Goal: Navigation & Orientation: Find specific page/section

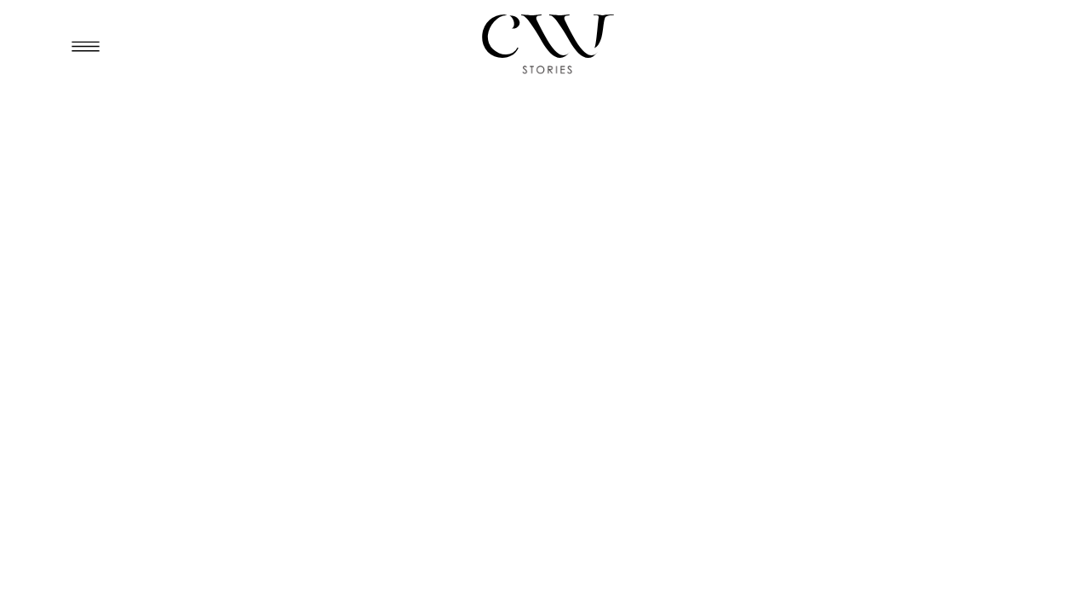
click at [80, 49] on icon at bounding box center [86, 46] width 42 height 40
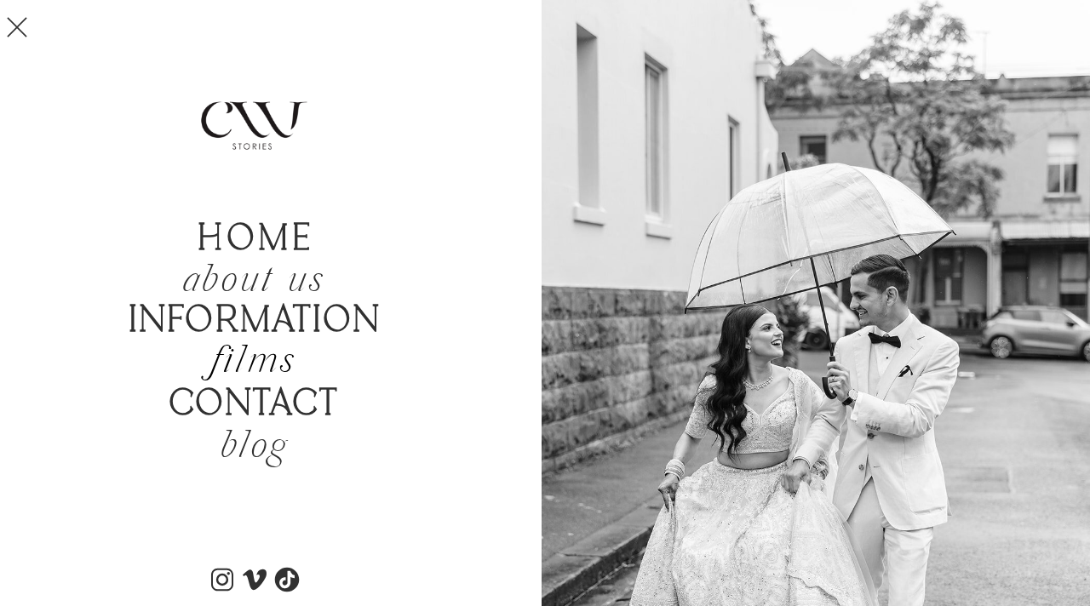
click at [246, 353] on h2 "films" at bounding box center [254, 363] width 162 height 40
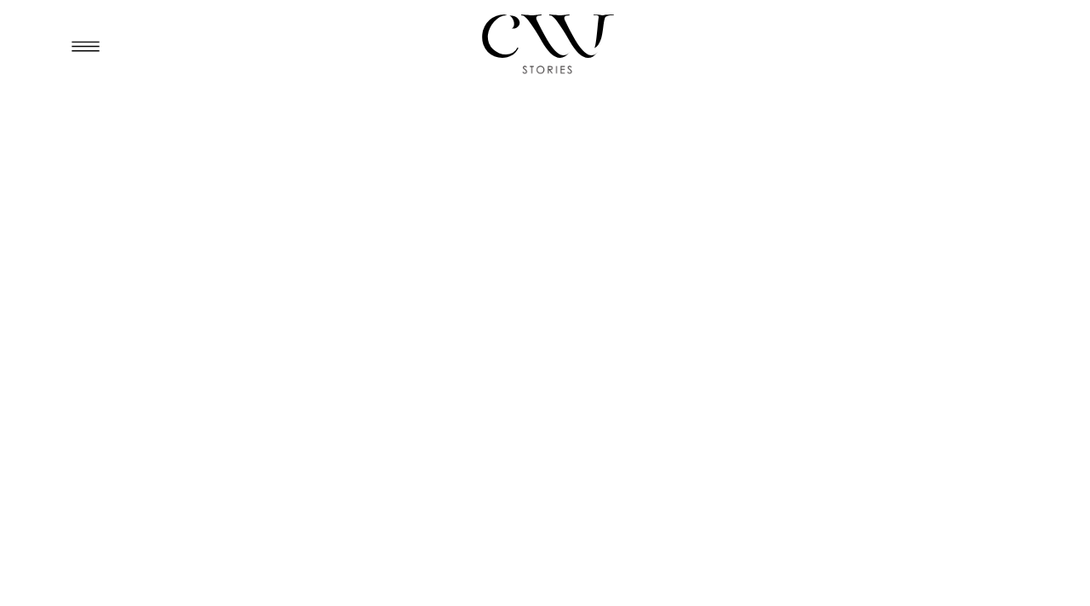
click at [89, 55] on icon at bounding box center [86, 46] width 42 height 40
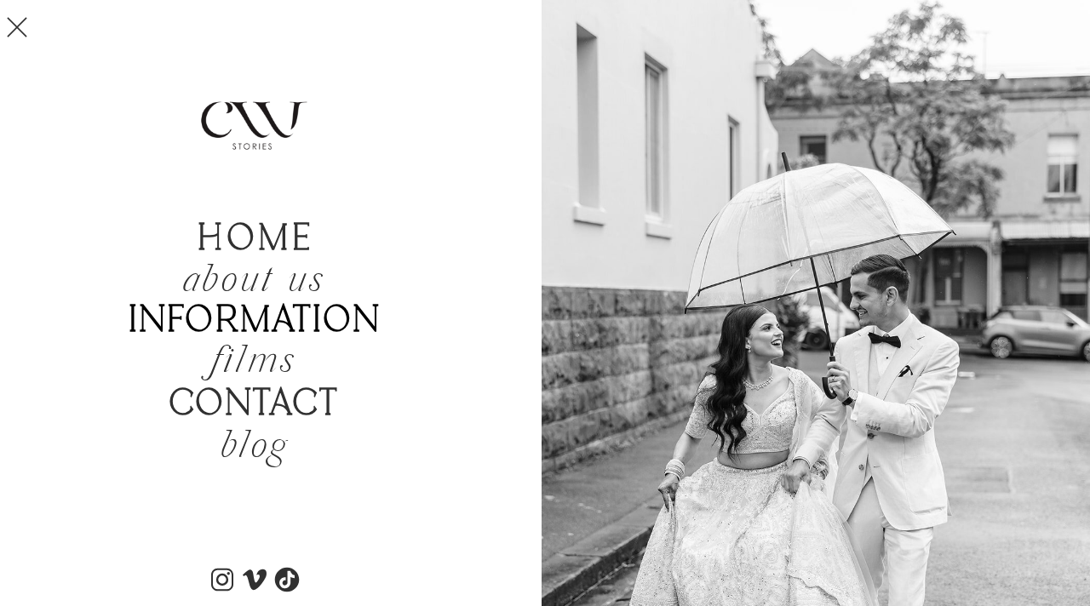
click at [224, 325] on b "Information" at bounding box center [255, 321] width 253 height 43
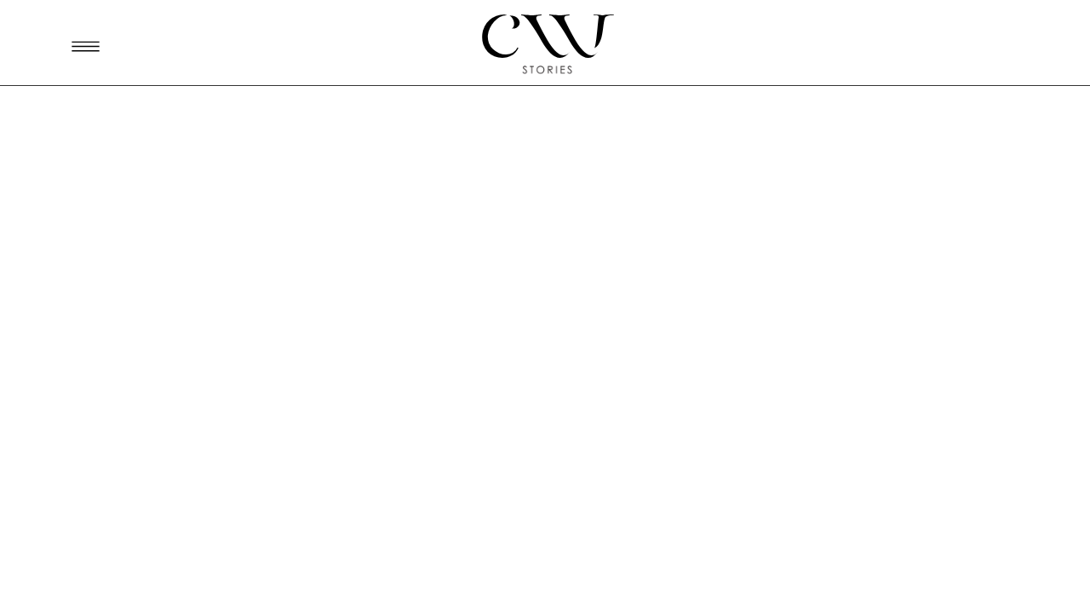
click at [100, 44] on icon at bounding box center [86, 46] width 42 height 40
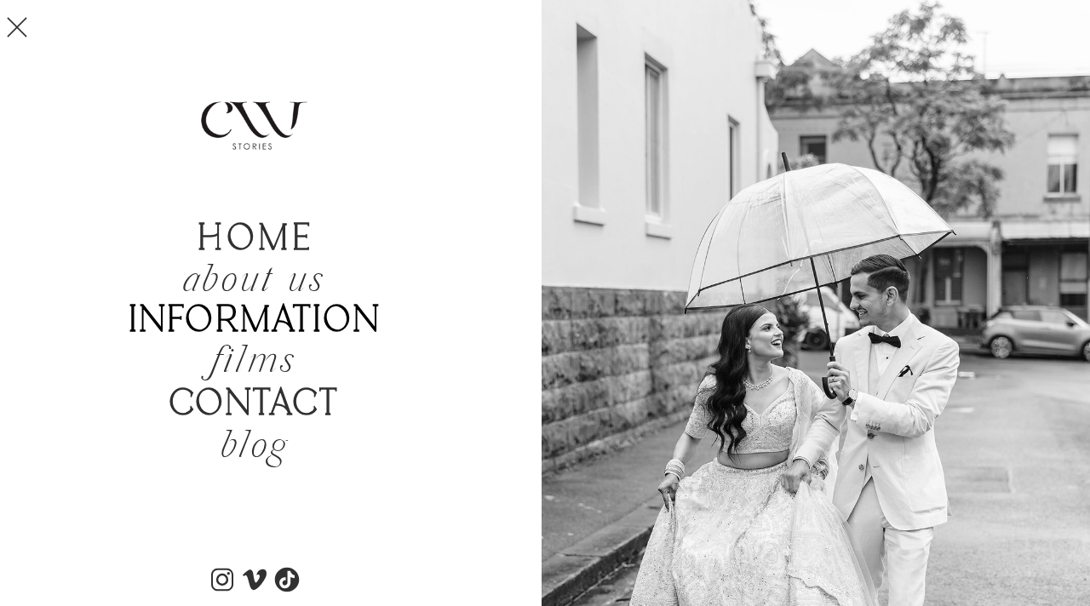
click at [226, 314] on b "Information" at bounding box center [255, 321] width 253 height 43
